Goal: Task Accomplishment & Management: Manage account settings

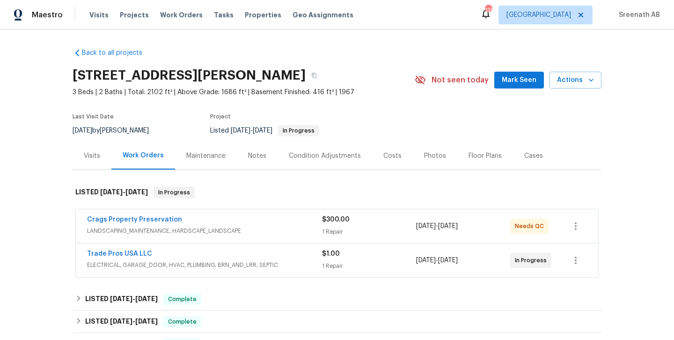
click at [211, 155] on div "Maintenance" at bounding box center [205, 155] width 39 height 9
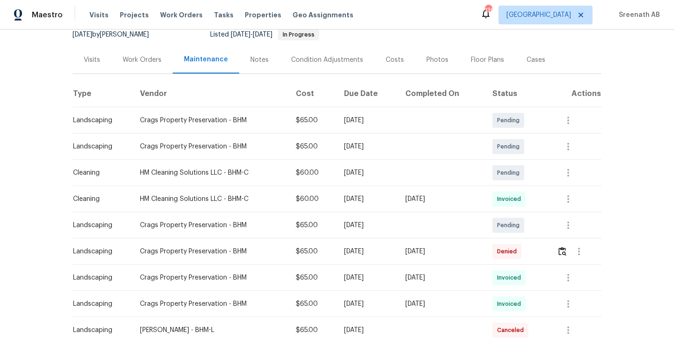
scroll to position [100, 0]
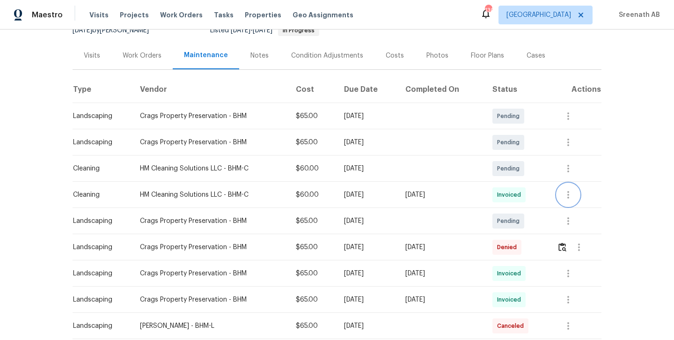
click at [571, 193] on icon "button" at bounding box center [568, 194] width 11 height 11
click at [585, 195] on li "Message vendor" at bounding box center [593, 194] width 66 height 15
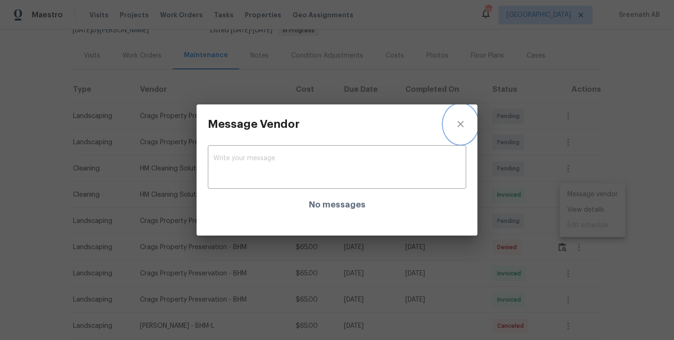
click at [463, 123] on icon "close" at bounding box center [460, 123] width 11 height 11
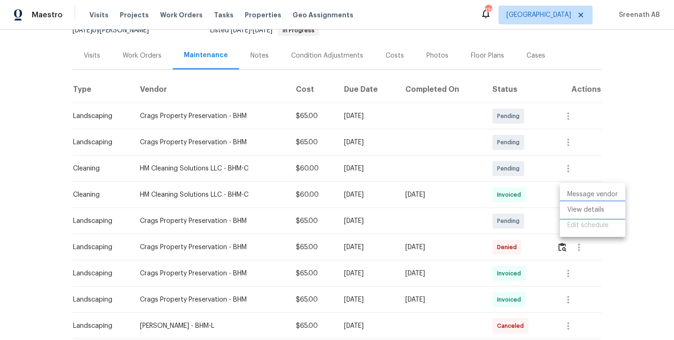
click at [588, 212] on li "View details" at bounding box center [593, 209] width 66 height 15
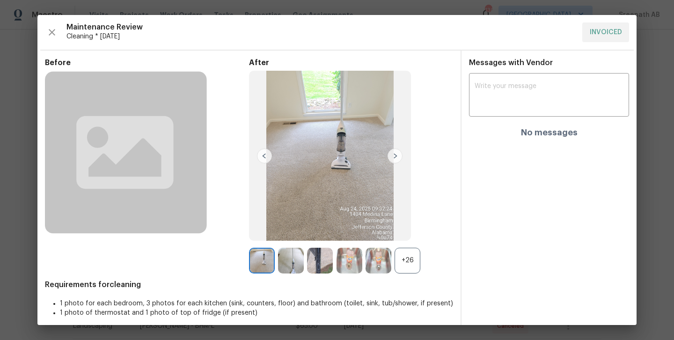
scroll to position [6, 0]
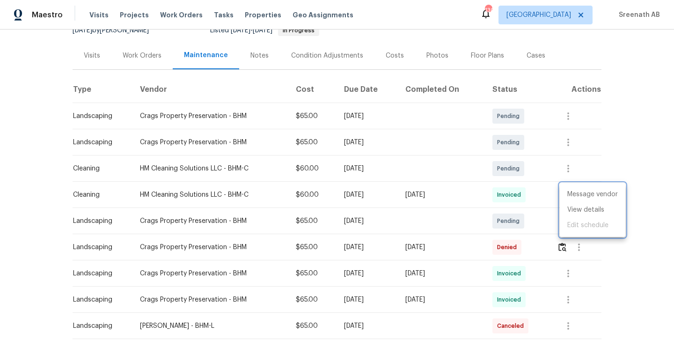
click at [583, 253] on div at bounding box center [337, 170] width 674 height 340
click at [582, 248] on icon "button" at bounding box center [578, 247] width 11 height 11
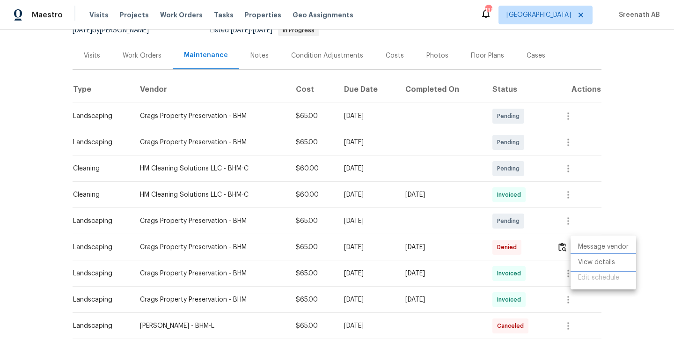
click at [592, 258] on li "View details" at bounding box center [604, 262] width 66 height 15
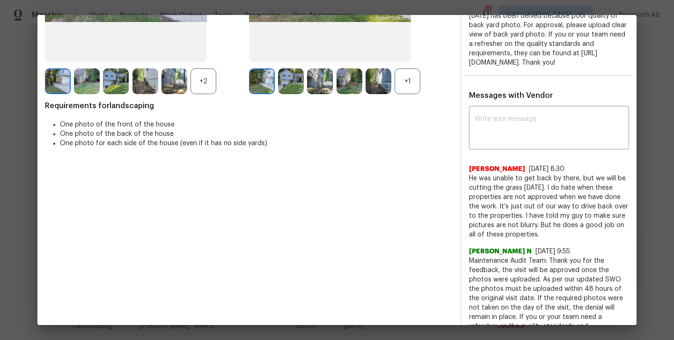
scroll to position [179, 0]
drag, startPoint x: 469, startPoint y: 187, endPoint x: 538, endPoint y: 239, distance: 86.3
click at [538, 239] on span "He was unable to get back by there, but we will be cutting the grass [DATE]. I …" at bounding box center [549, 207] width 160 height 66
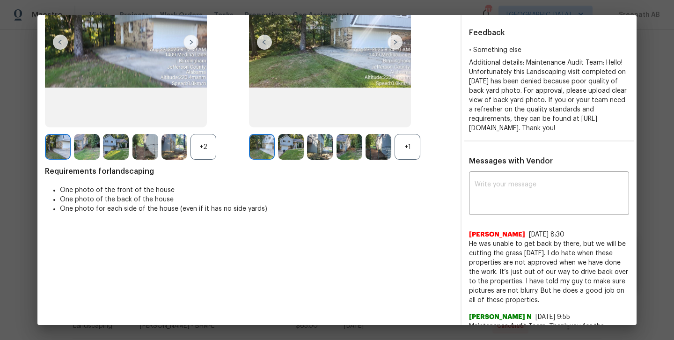
scroll to position [217, 0]
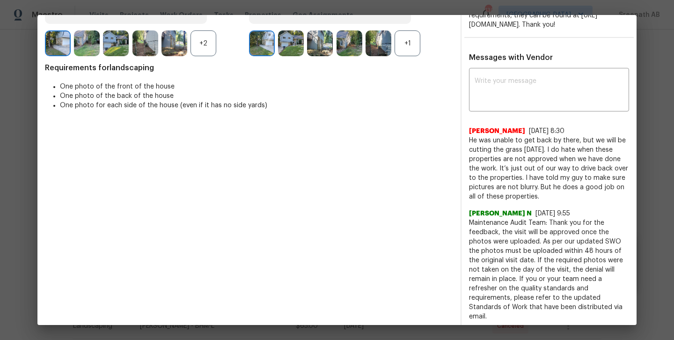
click at [563, 169] on span "He was unable to get back by there, but we will be cutting the grass [DATE]. I …" at bounding box center [549, 169] width 160 height 66
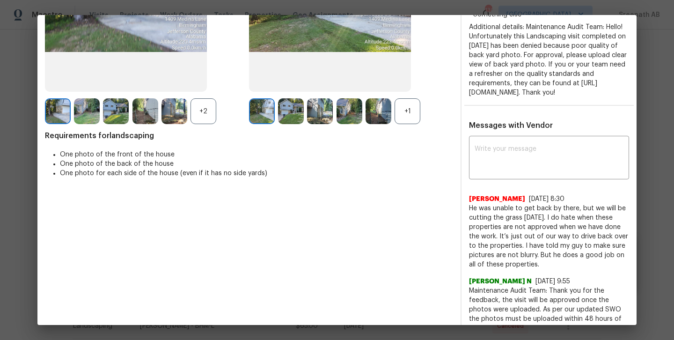
scroll to position [150, 0]
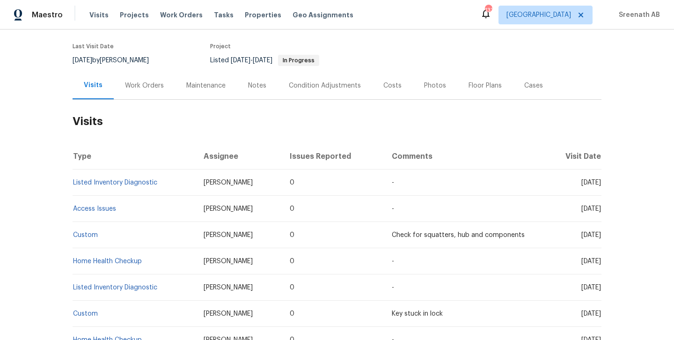
scroll to position [83, 0]
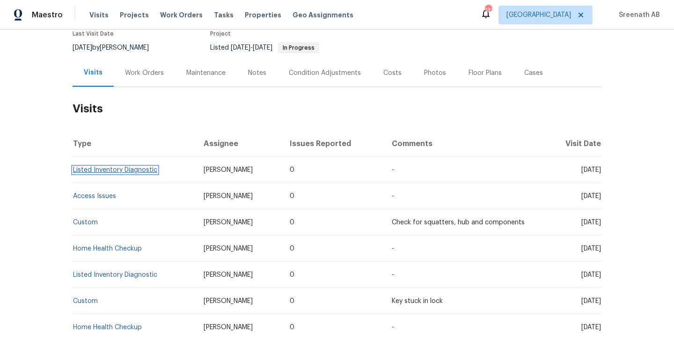
click at [150, 168] on link "Listed Inventory Diagnostic" at bounding box center [115, 170] width 84 height 7
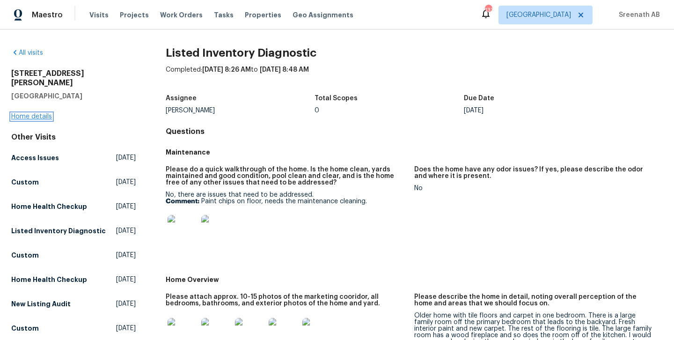
click at [44, 113] on link "Home details" at bounding box center [31, 116] width 41 height 7
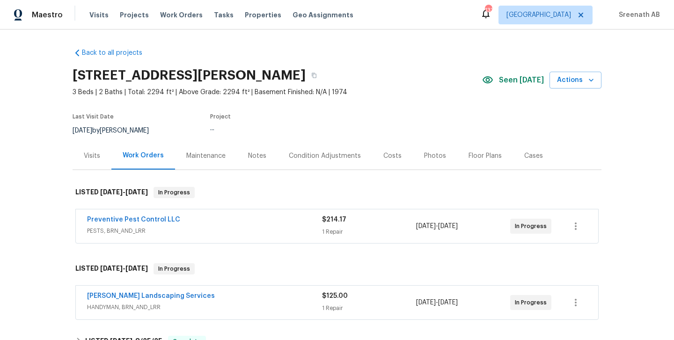
click at [87, 147] on div "Visits" at bounding box center [92, 156] width 39 height 28
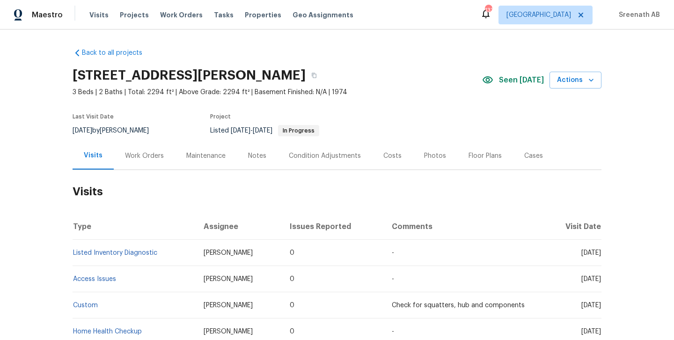
click at [152, 147] on div "Work Orders" at bounding box center [144, 156] width 61 height 28
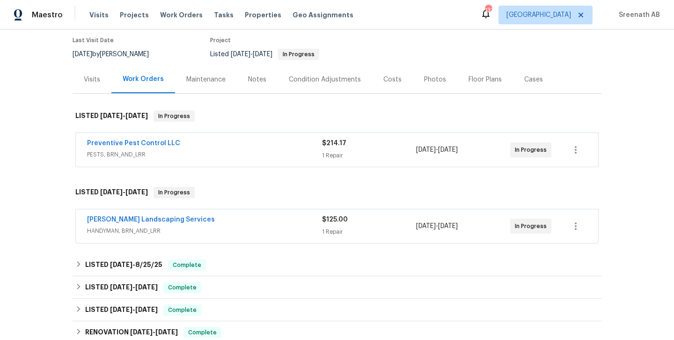
scroll to position [80, 0]
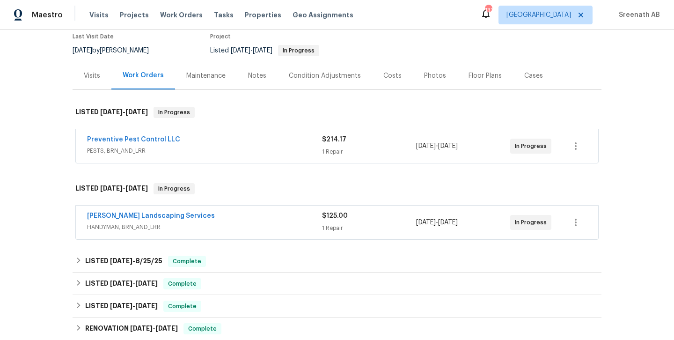
click at [224, 220] on div "Rodriguez Landscaping Services" at bounding box center [204, 216] width 235 height 11
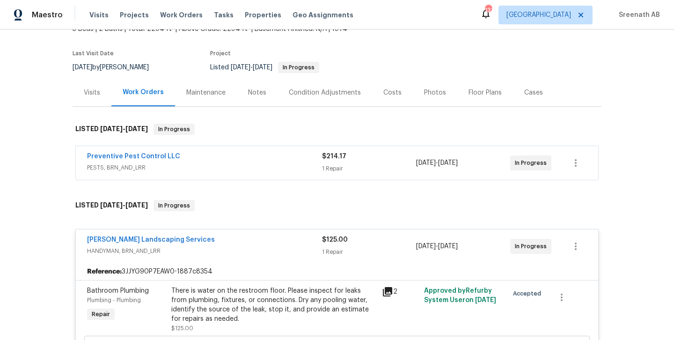
scroll to position [52, 0]
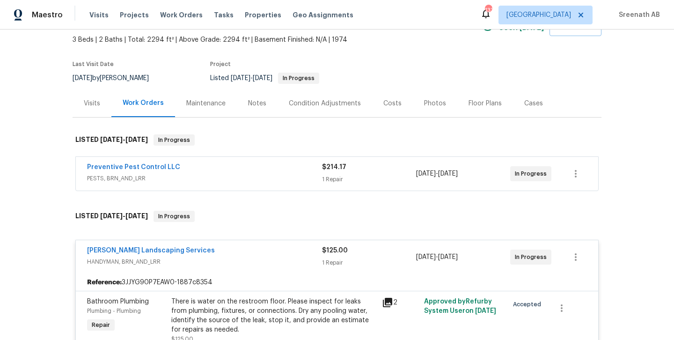
click at [93, 100] on div "Visits" at bounding box center [92, 103] width 16 height 9
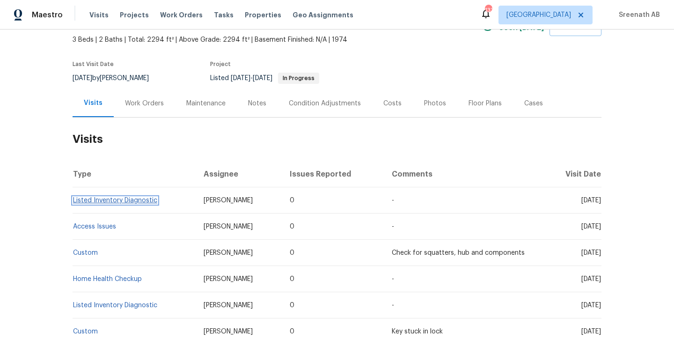
click at [117, 203] on link "Listed Inventory Diagnostic" at bounding box center [115, 200] width 84 height 7
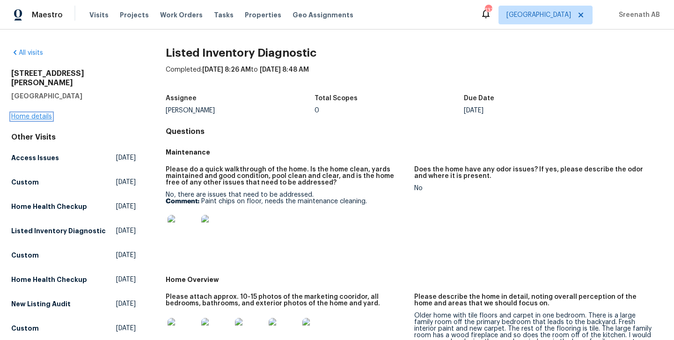
click at [37, 113] on link "Home details" at bounding box center [31, 116] width 41 height 7
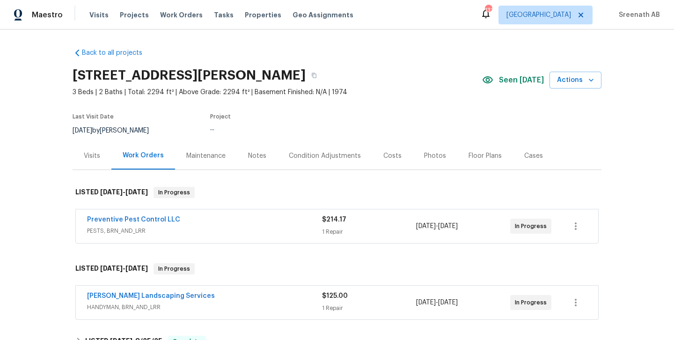
click at [94, 155] on div "Visits" at bounding box center [92, 155] width 16 height 9
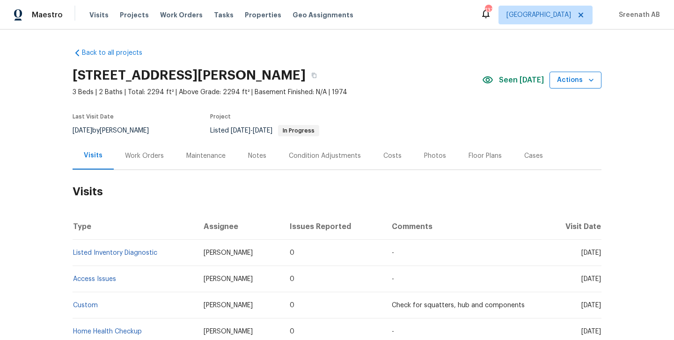
click at [587, 82] on icon "button" at bounding box center [591, 79] width 9 height 9
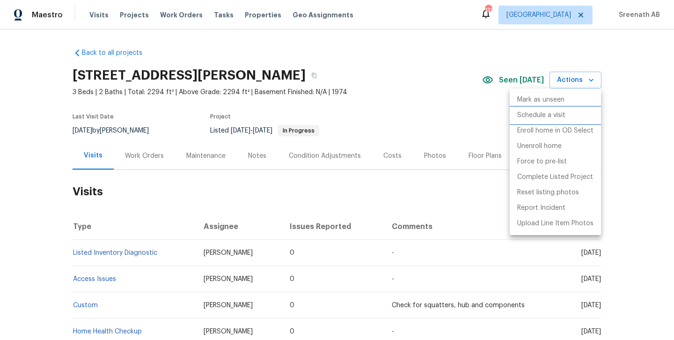
click at [557, 117] on p "Schedule a visit" at bounding box center [541, 115] width 48 height 10
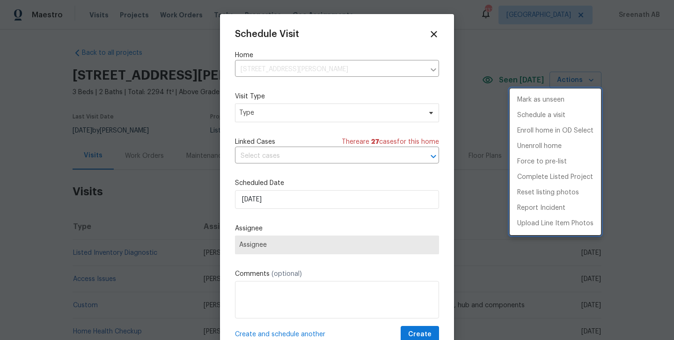
click at [286, 112] on div at bounding box center [337, 170] width 674 height 340
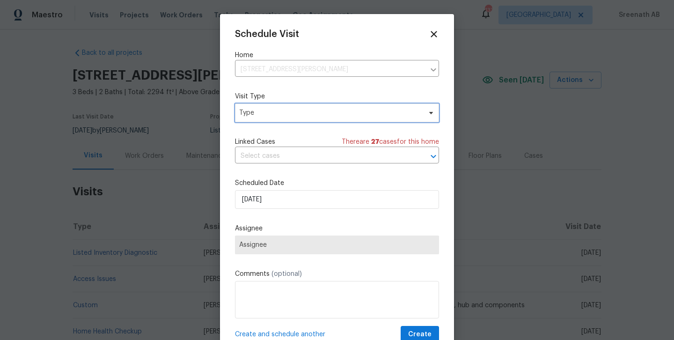
click at [286, 112] on span "Type" at bounding box center [330, 112] width 182 height 9
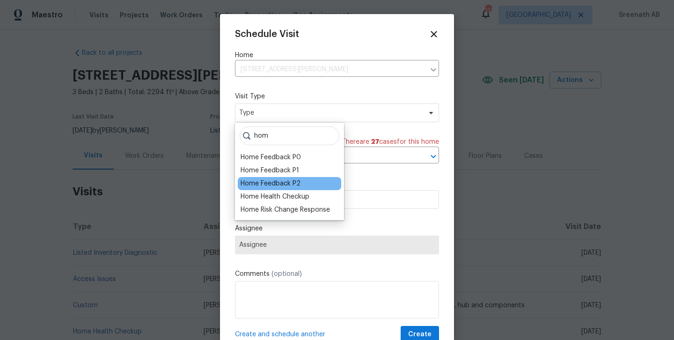
type input "hom"
click at [300, 183] on div "Home Feedback P2" at bounding box center [289, 183] width 103 height 13
click at [292, 184] on div "Home Feedback P2" at bounding box center [271, 183] width 60 height 9
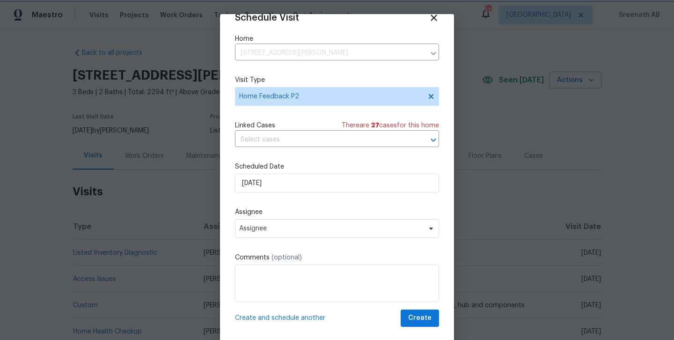
scroll to position [16, 0]
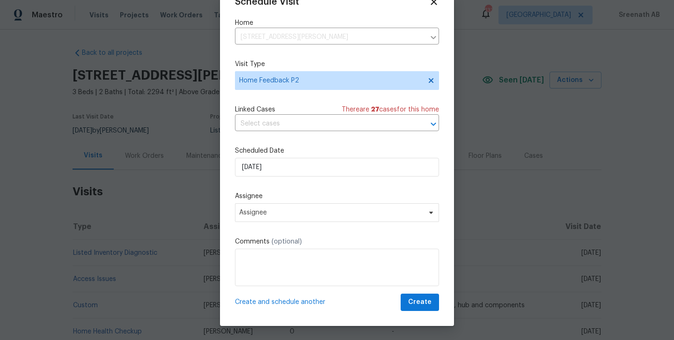
click at [265, 290] on div "Schedule Visit Home 3912 Wellesley Dr NE, Albuquerque, NM 87107 ​ Visit Type Ho…" at bounding box center [337, 154] width 204 height 314
click at [263, 260] on textarea at bounding box center [337, 267] width 204 height 37
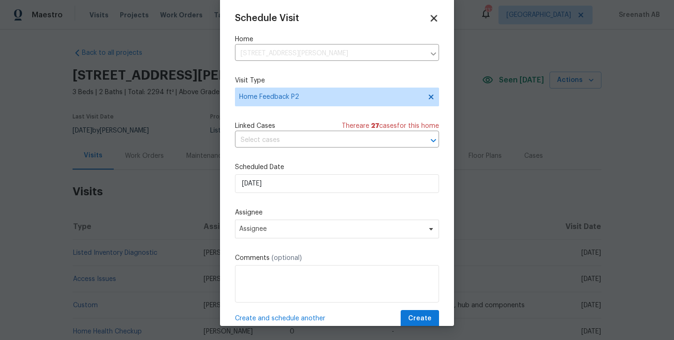
click at [439, 15] on div "Schedule Visit" at bounding box center [337, 18] width 204 height 10
click at [433, 18] on icon at bounding box center [434, 18] width 7 height 7
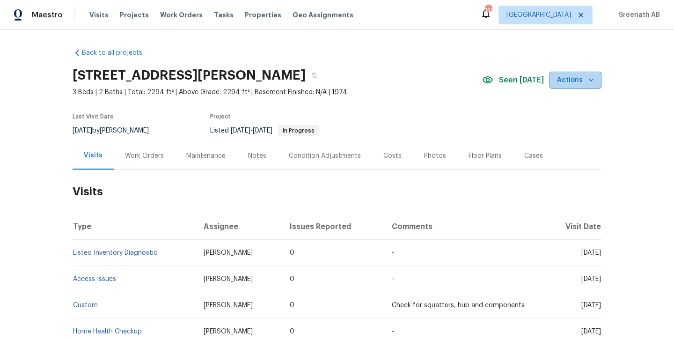
click at [587, 75] on span "Actions" at bounding box center [575, 80] width 37 height 12
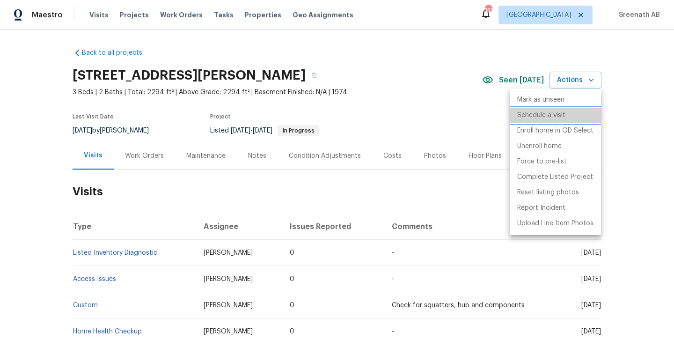
click at [556, 117] on p "Schedule a visit" at bounding box center [541, 115] width 48 height 10
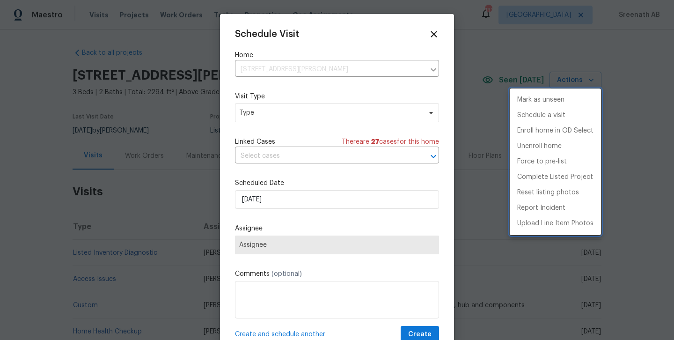
click at [286, 117] on div at bounding box center [337, 170] width 674 height 340
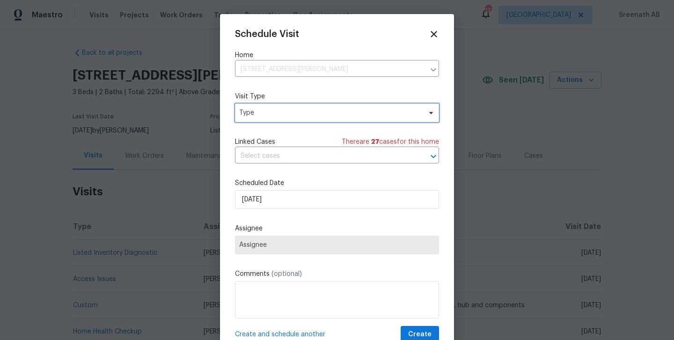
click at [286, 117] on span "Type" at bounding box center [330, 112] width 182 height 9
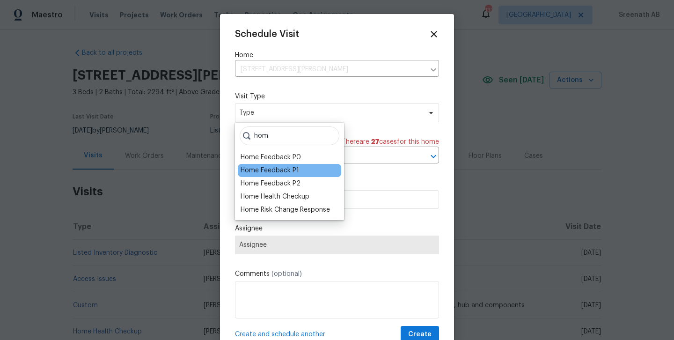
type input "hom"
click at [289, 174] on div "Home Feedback P1" at bounding box center [270, 170] width 59 height 9
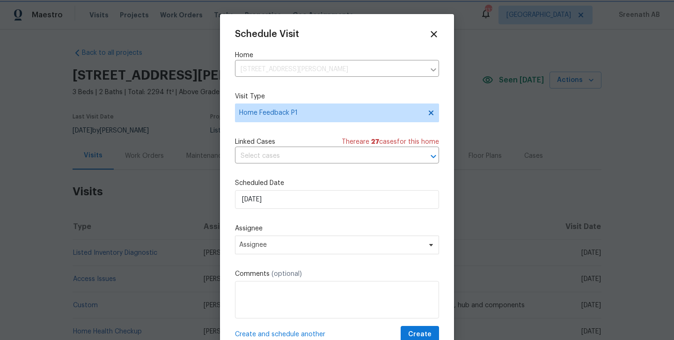
scroll to position [17, 0]
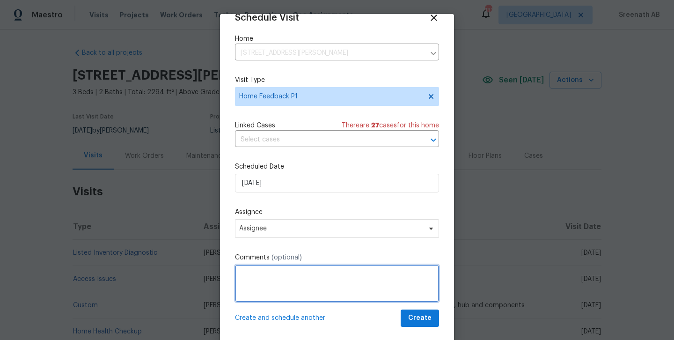
click at [270, 278] on textarea at bounding box center [337, 282] width 204 height 37
paste textarea "There?s a lot of stains in garage that look like roof leak. Could be old from b…"
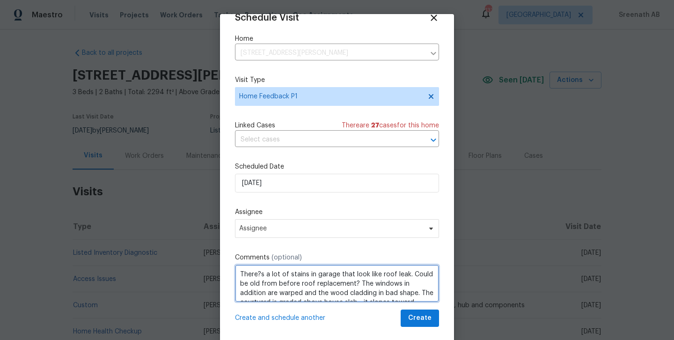
scroll to position [23, 0]
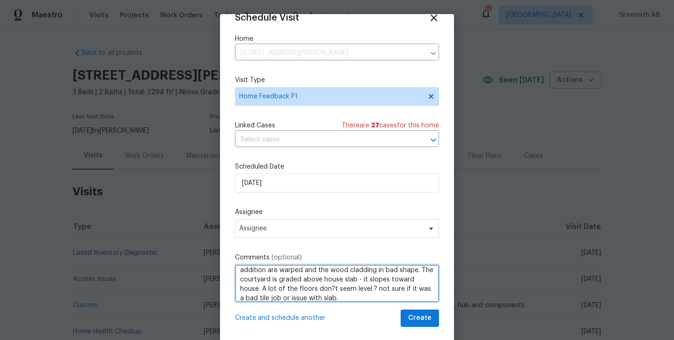
type textarea "There?s a lot of stains in garage that look like roof leak. Could be old from b…"
click at [436, 21] on icon at bounding box center [433, 17] width 11 height 11
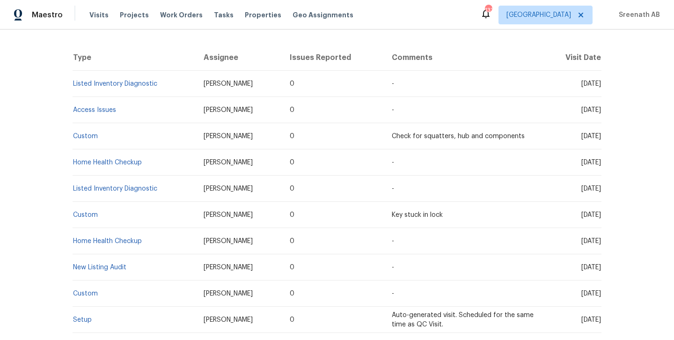
scroll to position [170, 0]
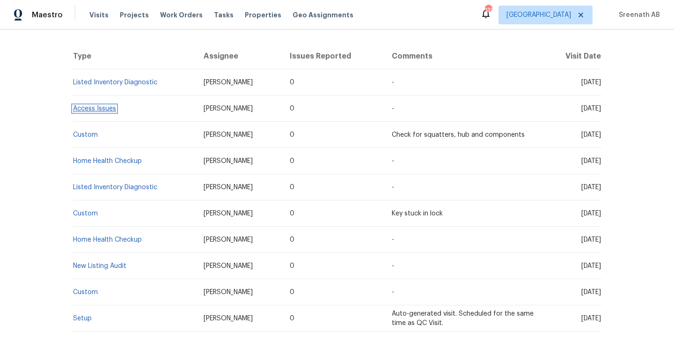
click at [99, 110] on link "Access Issues" at bounding box center [94, 108] width 43 height 7
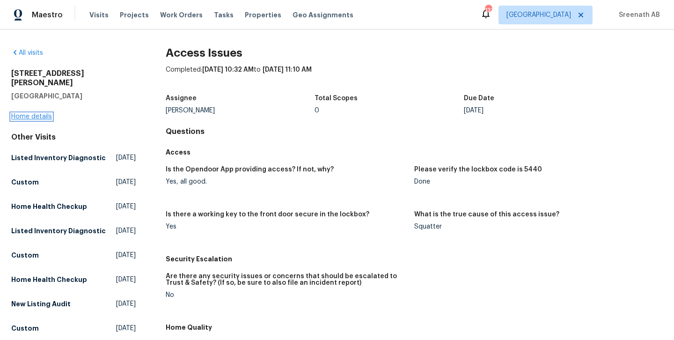
click at [29, 113] on link "Home details" at bounding box center [31, 116] width 41 height 7
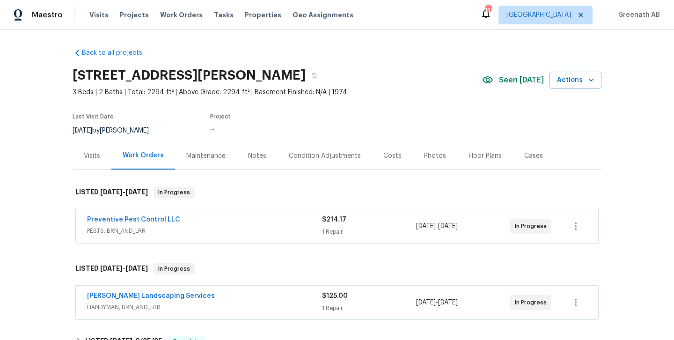
click at [93, 154] on div "Visits" at bounding box center [92, 155] width 16 height 9
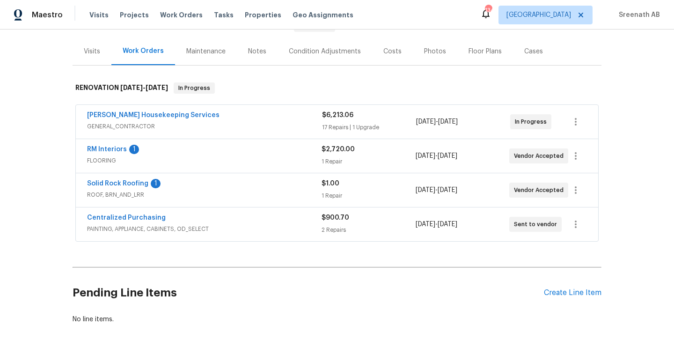
scroll to position [152, 0]
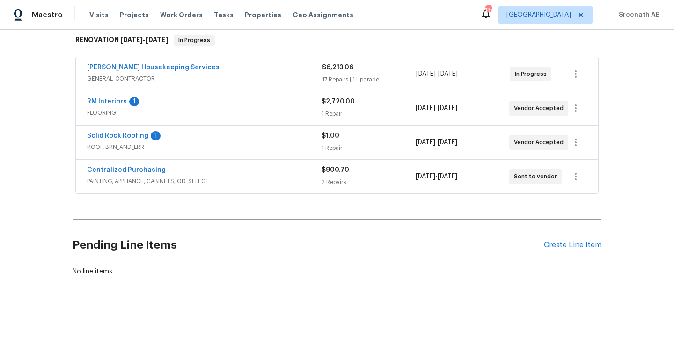
click at [242, 81] on span "GENERAL_CONTRACTOR" at bounding box center [204, 78] width 235 height 9
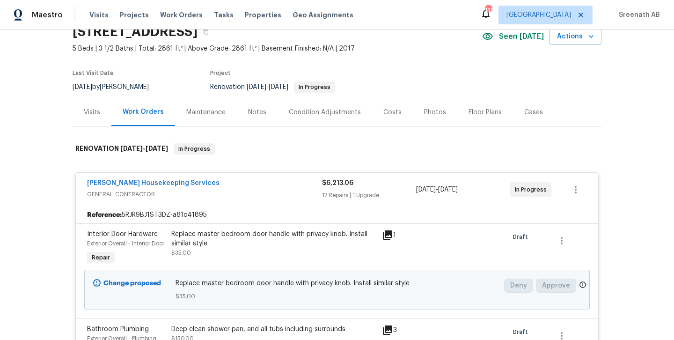
scroll to position [0, 0]
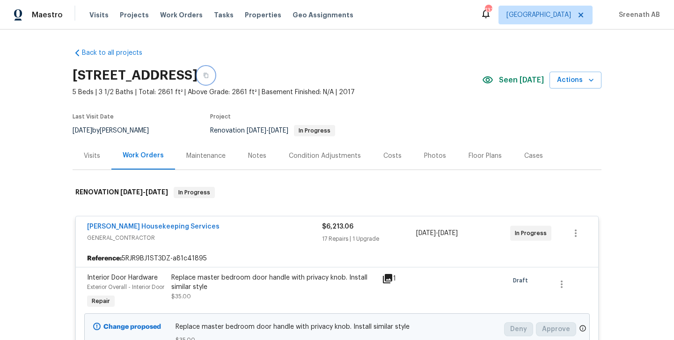
click at [214, 74] on button "button" at bounding box center [206, 75] width 17 height 17
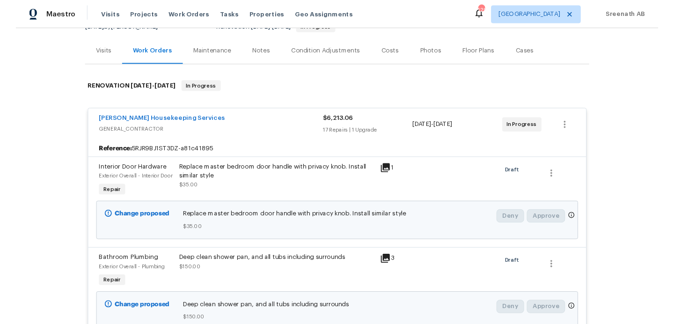
scroll to position [153, 0]
